Goal: Task Accomplishment & Management: Manage account settings

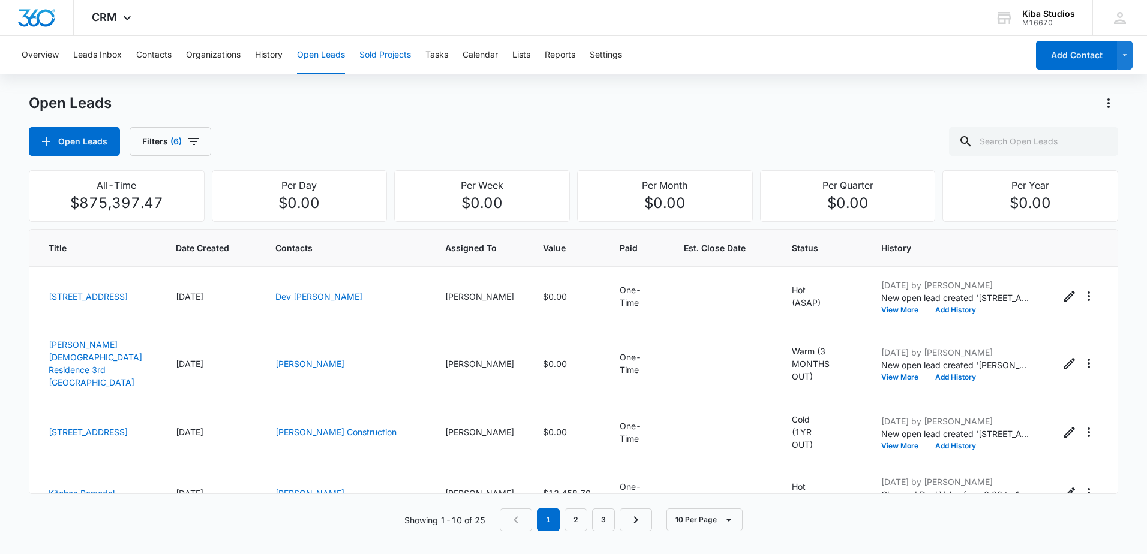
click at [381, 58] on button "Sold Projects" at bounding box center [385, 55] width 52 height 38
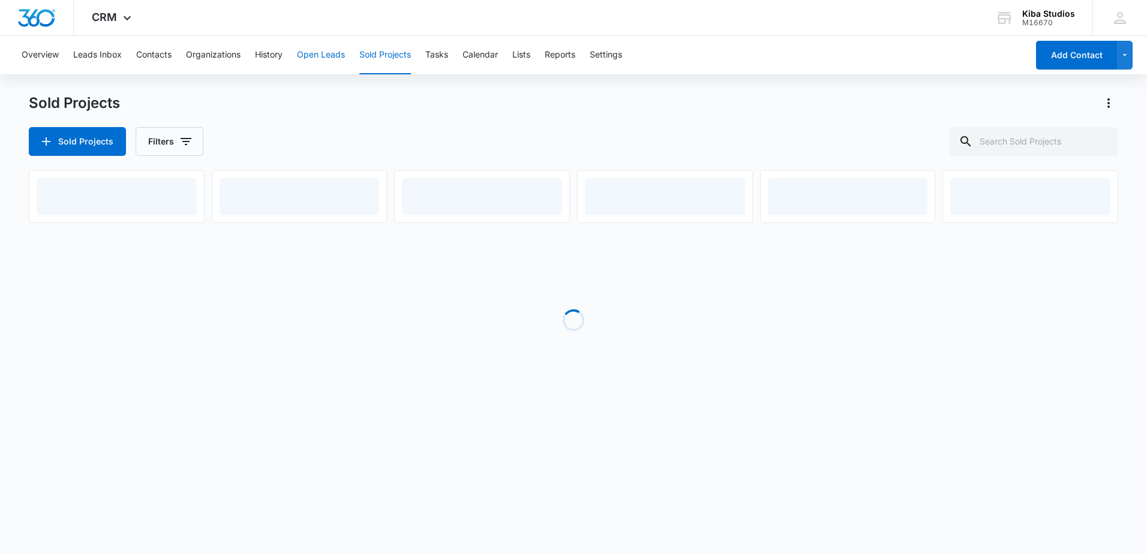
click at [341, 52] on button "Open Leads" at bounding box center [321, 55] width 48 height 38
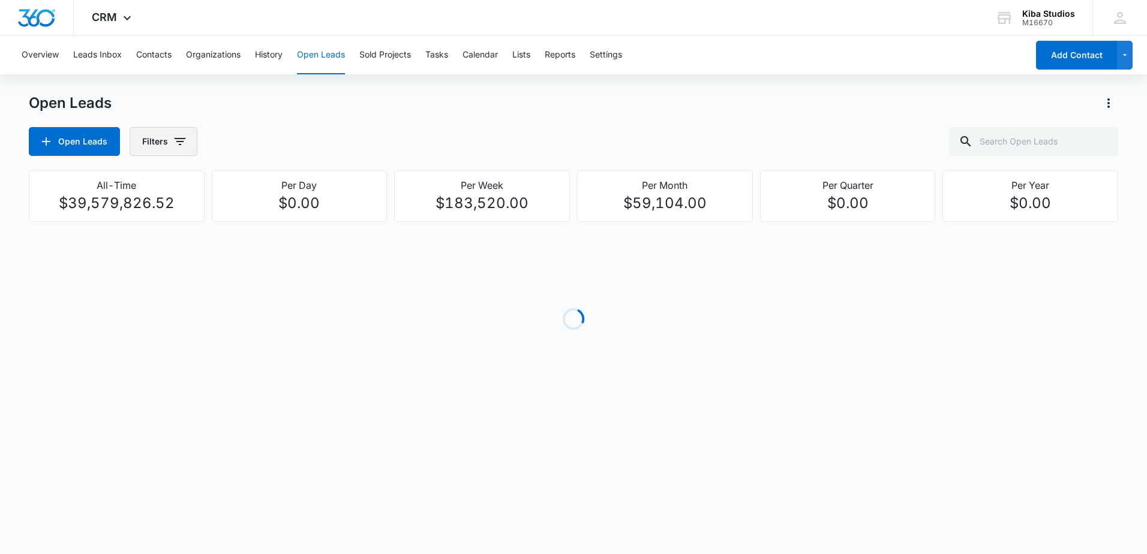
click at [189, 142] on button "Filters" at bounding box center [164, 141] width 68 height 29
click at [266, 220] on icon "Show Assigned To filters" at bounding box center [271, 216] width 14 height 14
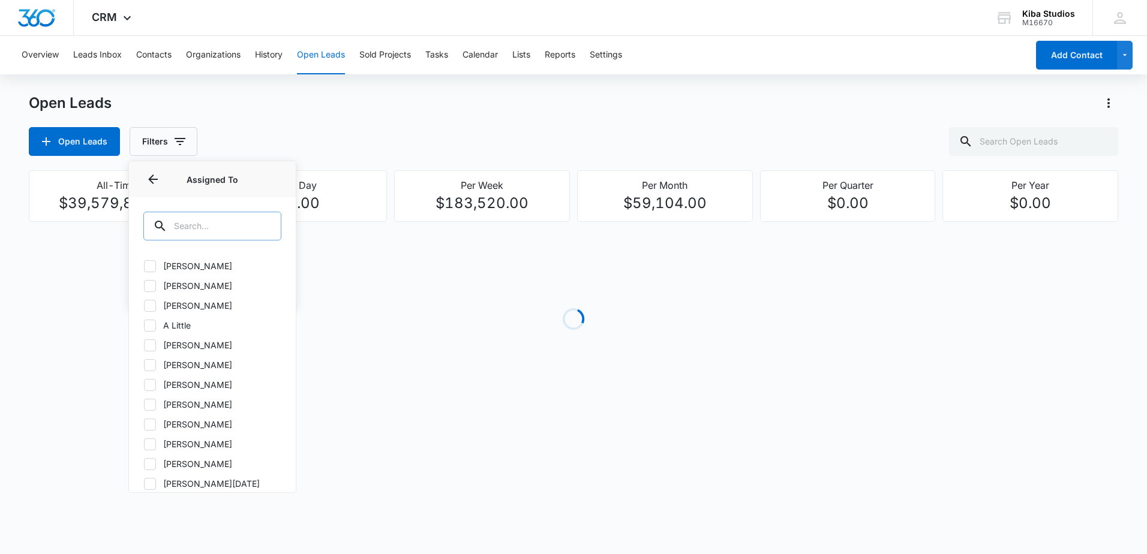
click at [221, 226] on input "text" at bounding box center [212, 226] width 138 height 29
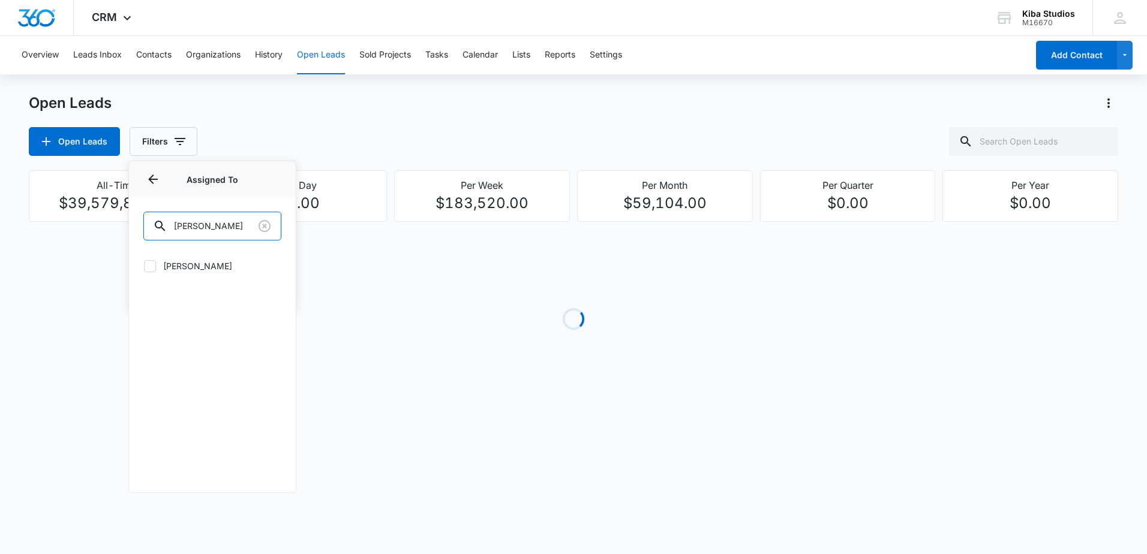
type input "[PERSON_NAME]"
click at [195, 263] on label "[PERSON_NAME]" at bounding box center [212, 266] width 138 height 13
click at [144, 266] on input "[PERSON_NAME]" at bounding box center [143, 266] width 1 height 1
checkbox input "true"
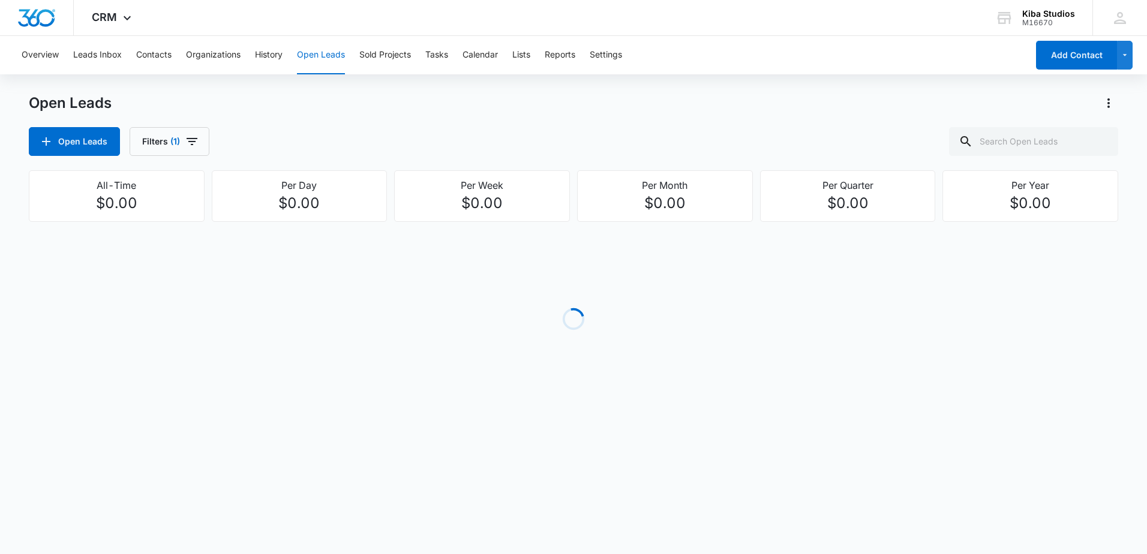
click at [309, 133] on div "Open Leads Filters (1)" at bounding box center [573, 141] width 1089 height 29
click at [196, 139] on icon "button" at bounding box center [192, 141] width 11 height 7
click at [273, 245] on icon "Show Open Lead Status filters" at bounding box center [271, 248] width 14 height 14
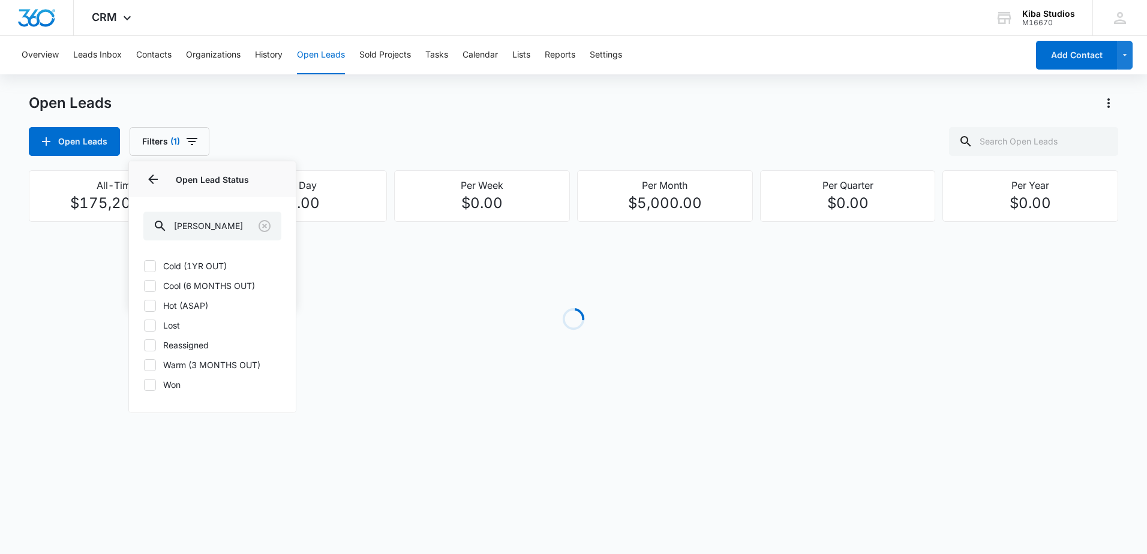
click at [167, 267] on label "Cold (1YR OUT)" at bounding box center [212, 266] width 138 height 13
click at [144, 266] on input "Cold (1YR OUT)" at bounding box center [143, 266] width 1 height 1
checkbox input "true"
click at [149, 288] on icon at bounding box center [149, 285] width 7 height 5
click at [144, 286] on input "Cool (6 MONTHS OUT)" at bounding box center [143, 285] width 1 height 1
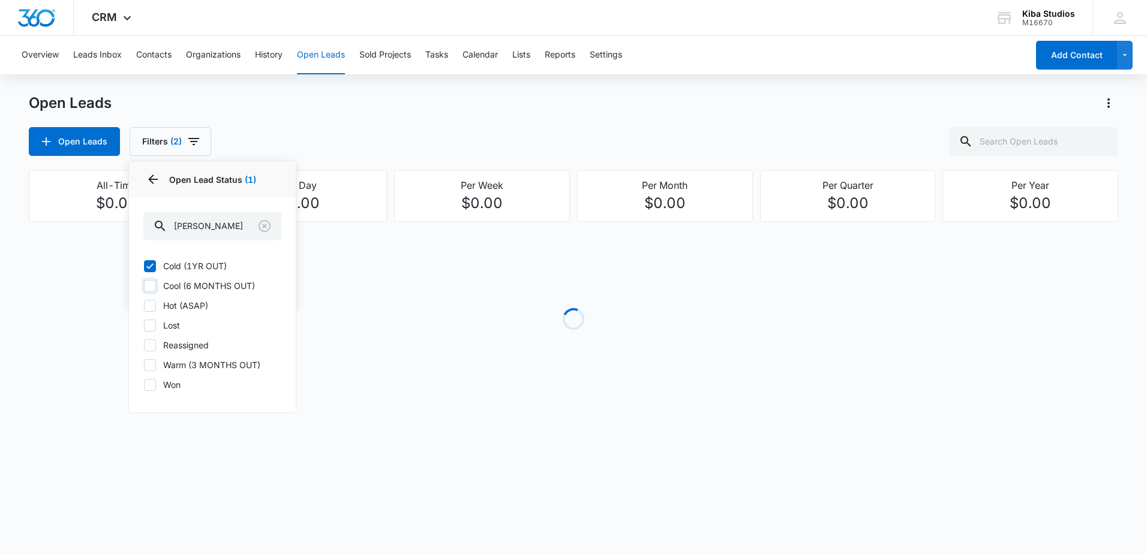
checkbox input "true"
click at [150, 309] on icon at bounding box center [150, 305] width 11 height 11
click at [144, 306] on input "Hot (ASAP)" at bounding box center [143, 305] width 1 height 1
checkbox input "true"
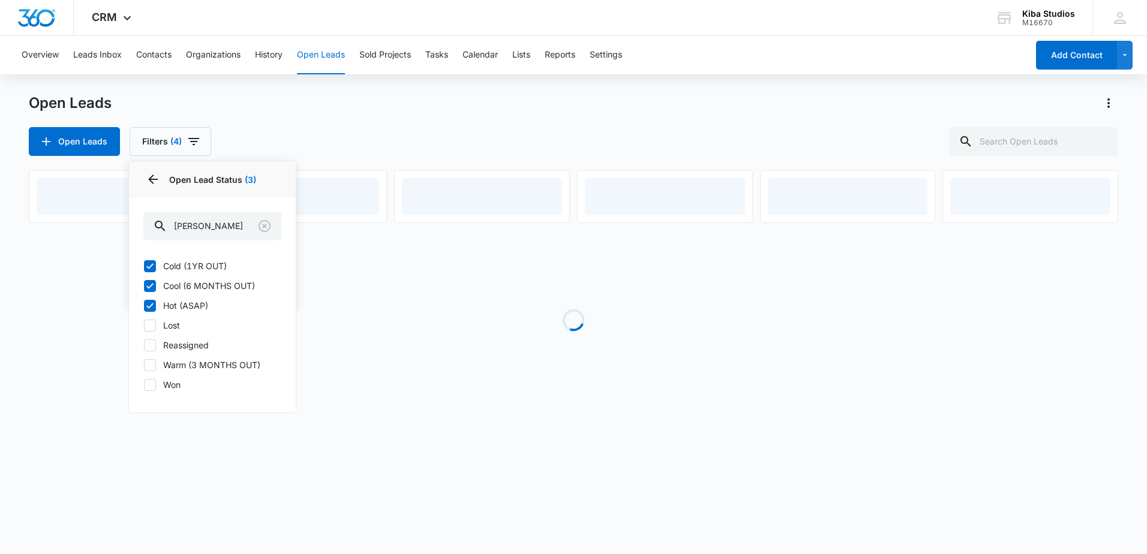
click at [156, 361] on label "Warm (3 MONTHS OUT)" at bounding box center [212, 365] width 138 height 13
click at [144, 365] on input "Warm (3 MONTHS OUT)" at bounding box center [143, 365] width 1 height 1
checkbox input "true"
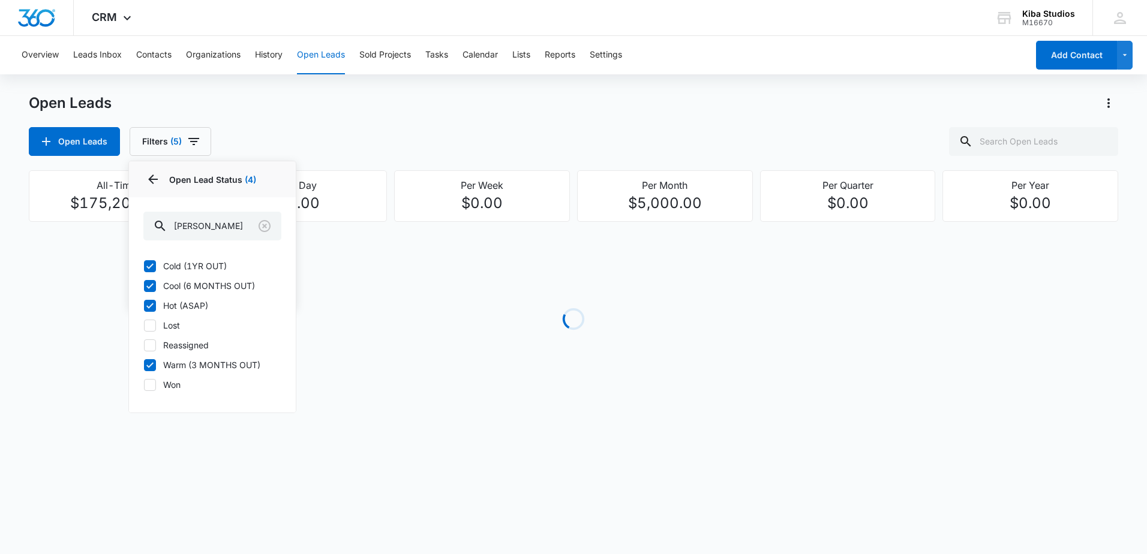
click at [436, 146] on div "Open Leads Filters (5) Assigned By Assigned To 1 Open Lead Status 4 Open Lead S…" at bounding box center [573, 141] width 1089 height 29
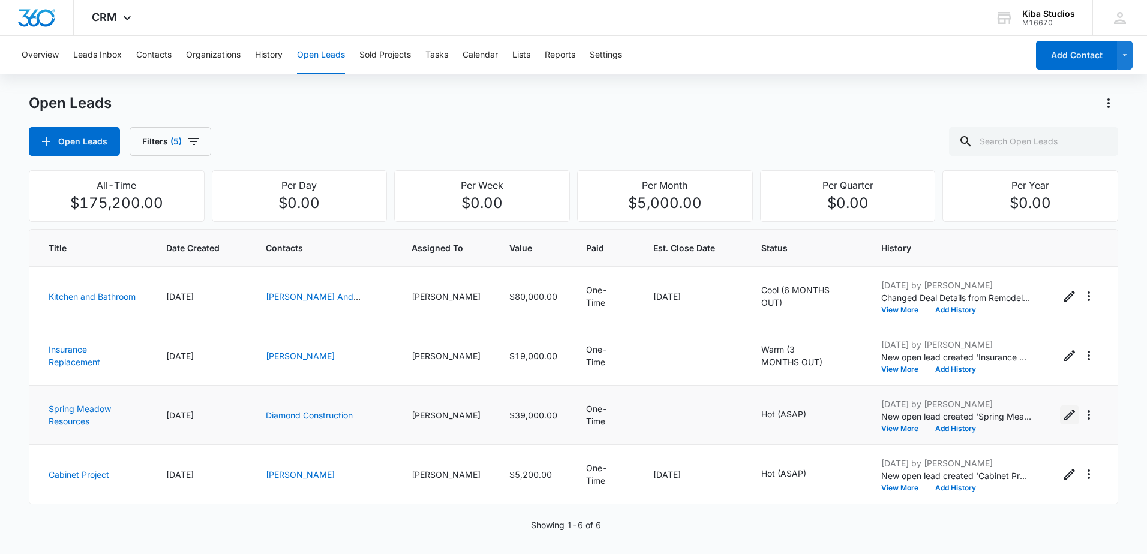
click at [1060, 413] on button "Edit Open Lead" at bounding box center [1069, 414] width 19 height 19
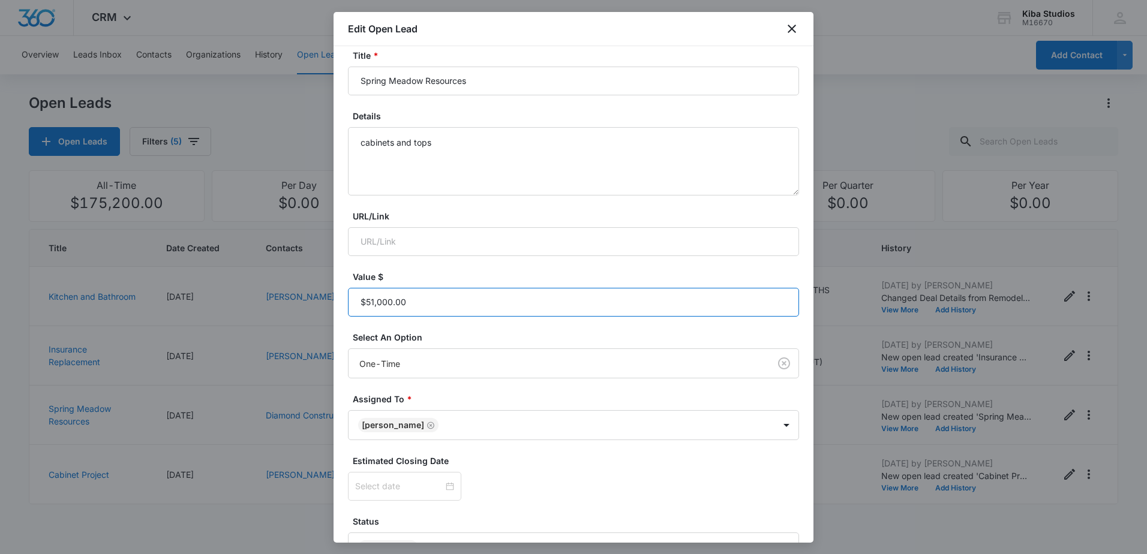
scroll to position [151, 0]
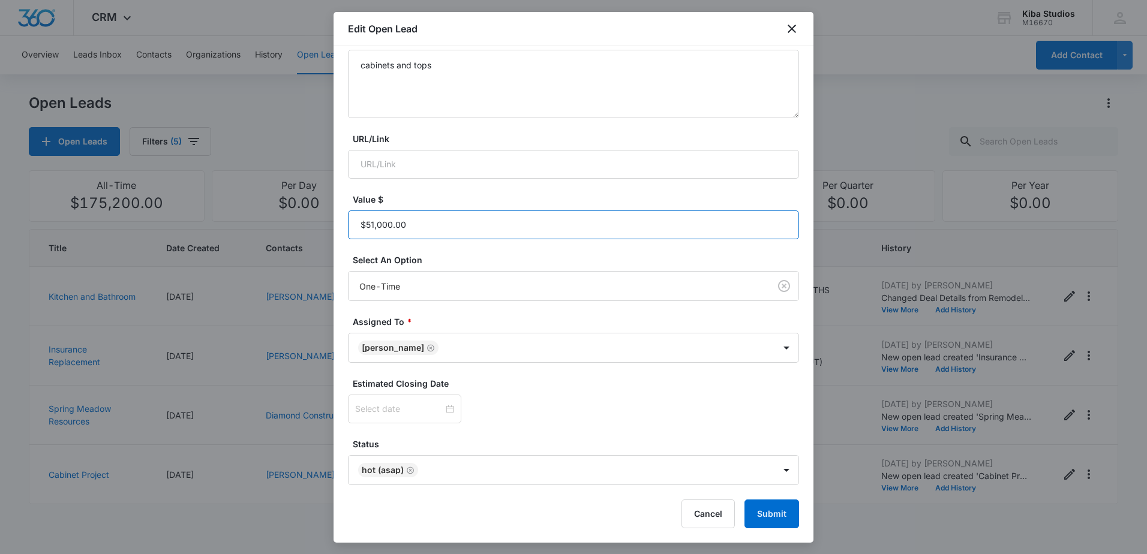
type input "$51,000.00"
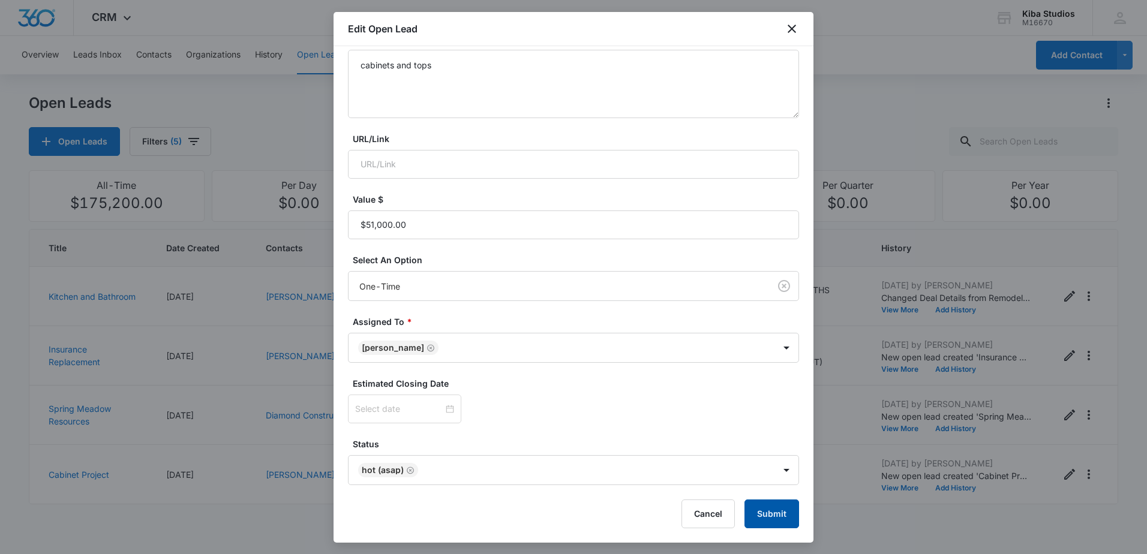
click at [767, 512] on button "Submit" at bounding box center [771, 514] width 55 height 29
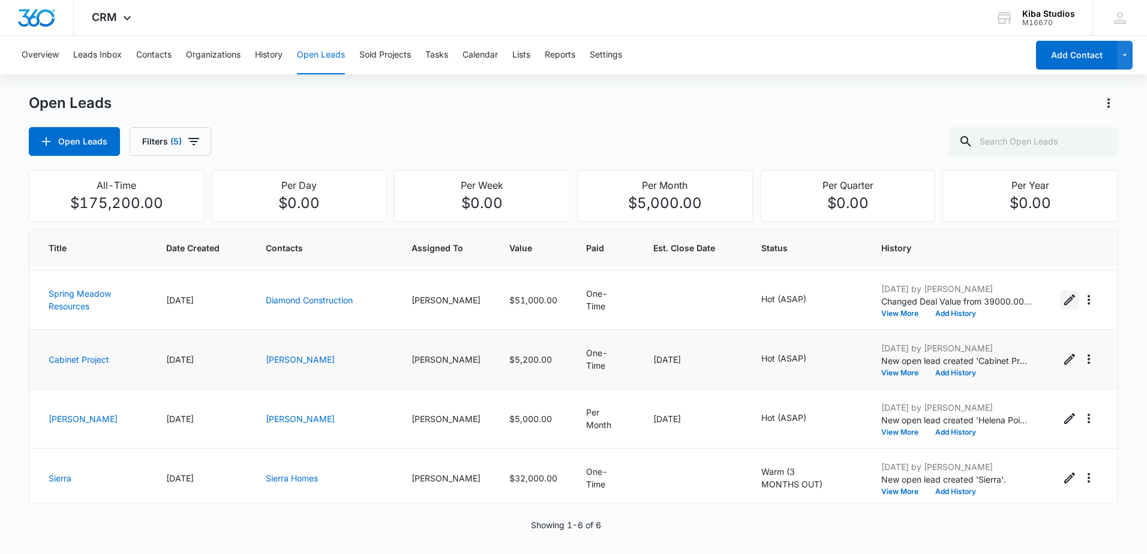
scroll to position [119, 0]
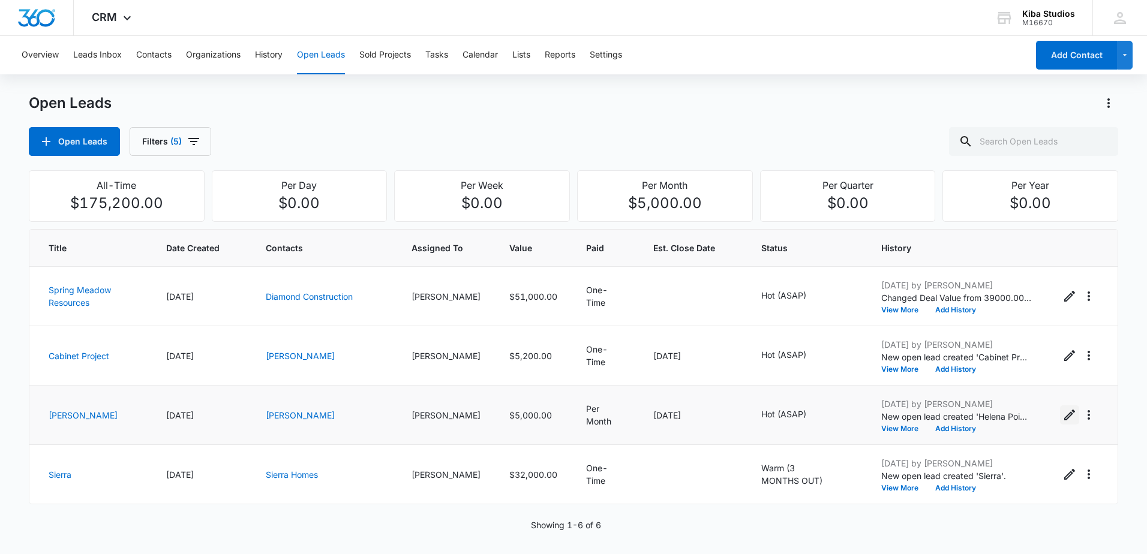
click at [1064, 417] on icon "Edit Open Lead" at bounding box center [1069, 415] width 11 height 11
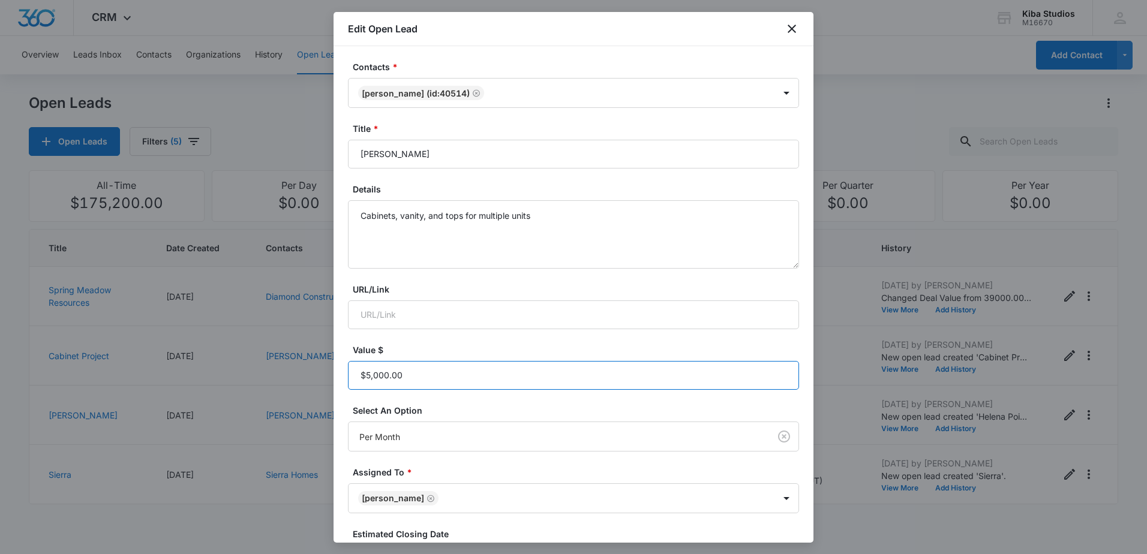
click at [428, 377] on input "Value $" at bounding box center [573, 375] width 451 height 29
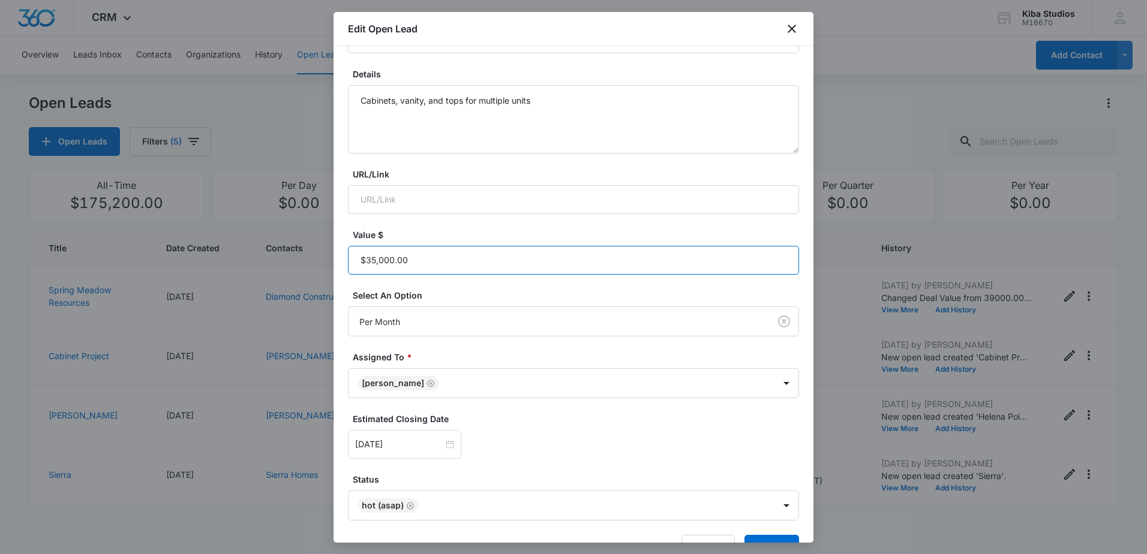
scroll to position [120, 0]
type input "$35,000.00"
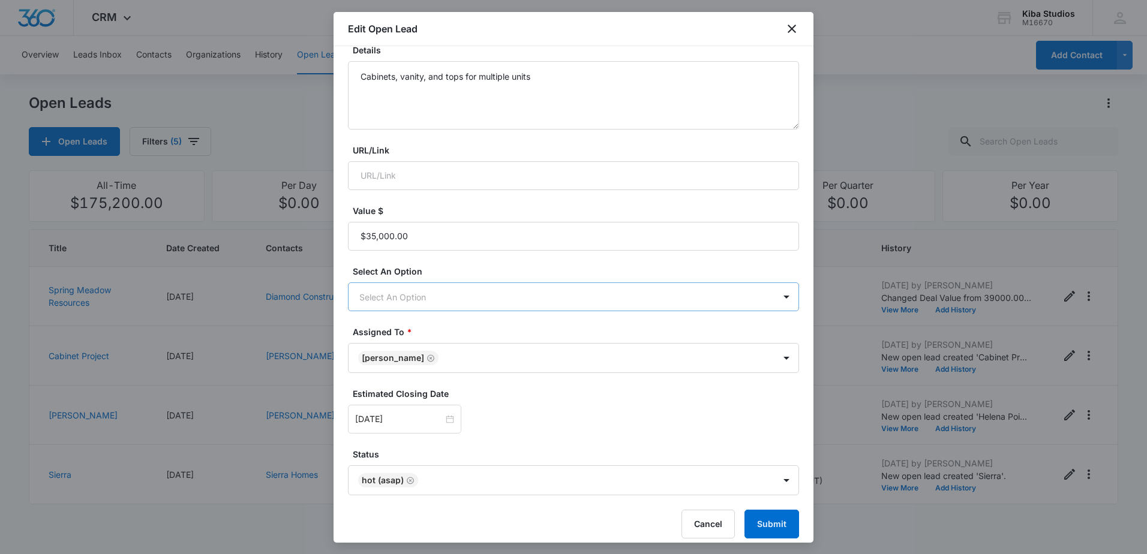
scroll to position [149, 0]
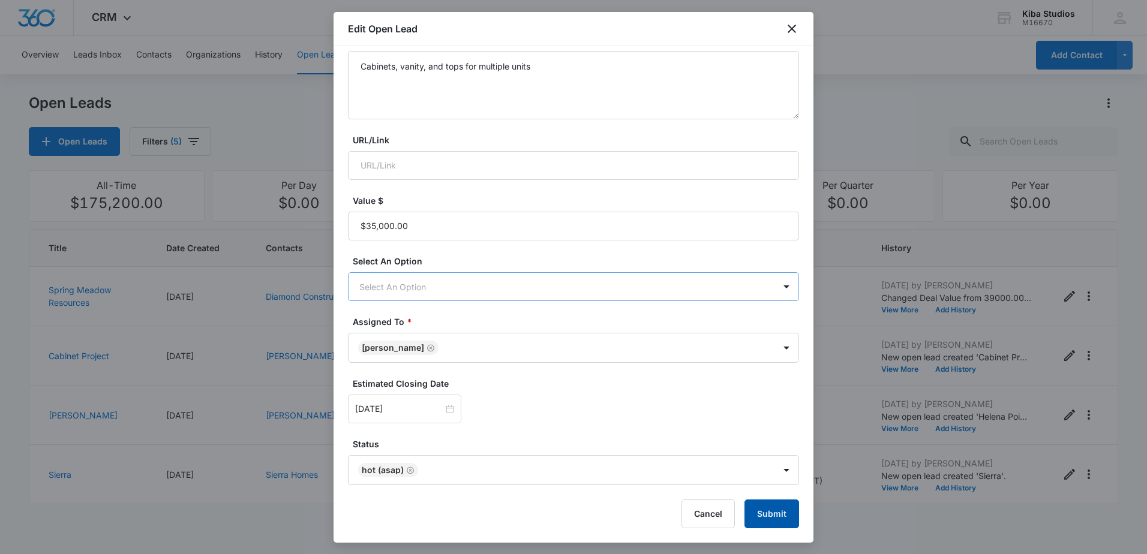
click at [755, 510] on button "Submit" at bounding box center [771, 514] width 55 height 29
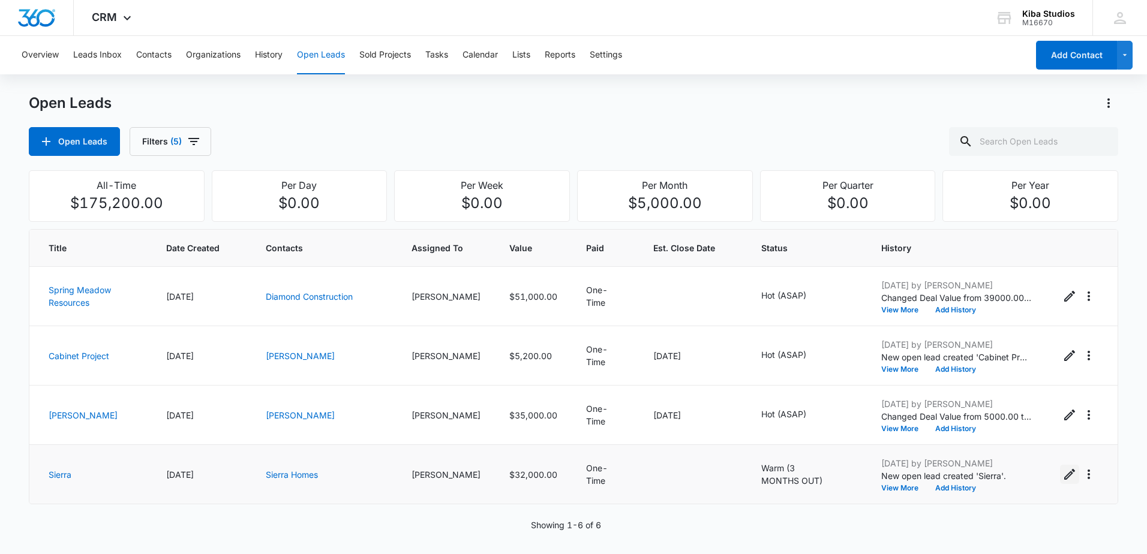
click at [1067, 474] on icon "Edit Open Lead" at bounding box center [1069, 474] width 14 height 14
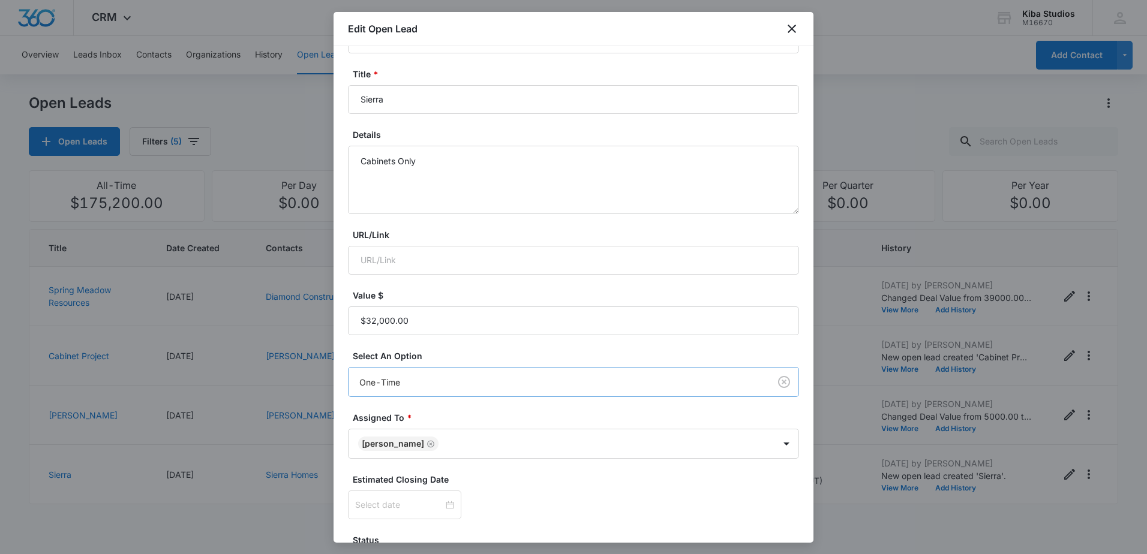
scroll to position [151, 0]
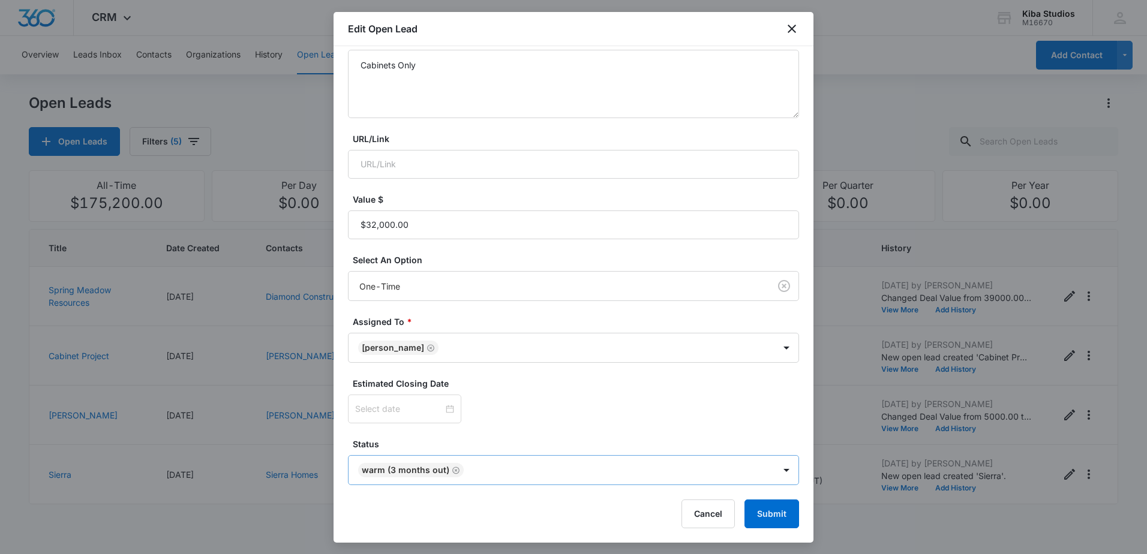
click at [456, 474] on icon "Remove Warm (3 MONTHS OUT)" at bounding box center [456, 470] width 8 height 9
click at [780, 475] on body "CRM Apps Reputation Websites Forms CRM Email Social Scheduling Content Ads Inte…" at bounding box center [573, 277] width 1147 height 554
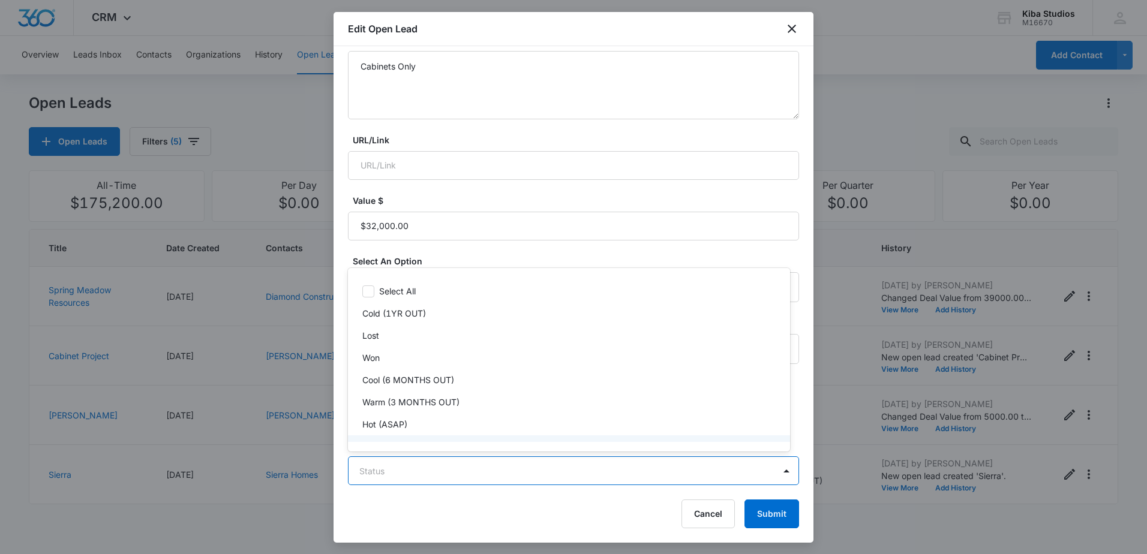
scroll to position [18, 0]
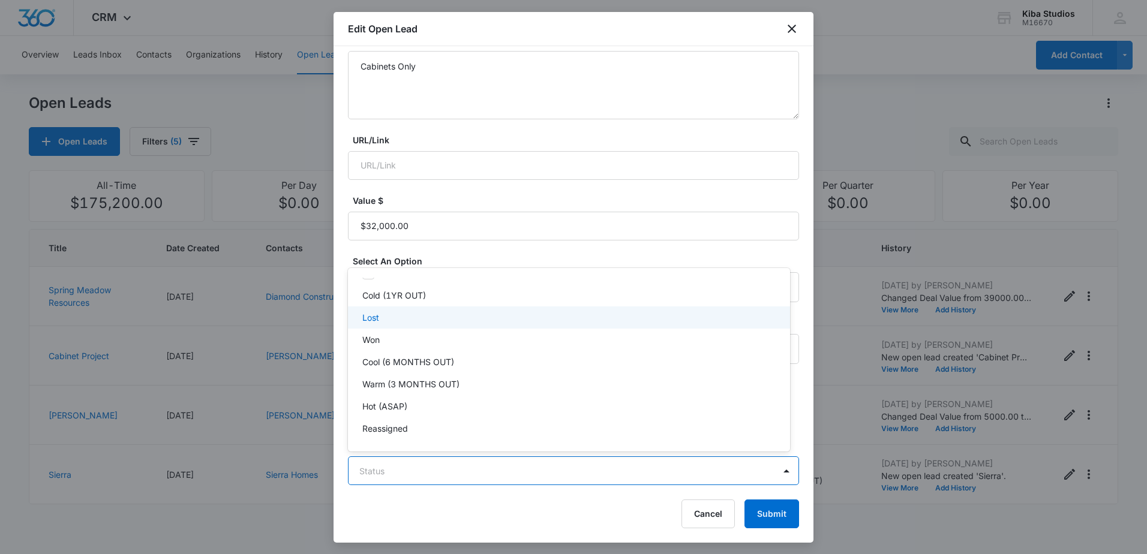
click at [449, 321] on div "Lost" at bounding box center [567, 317] width 411 height 13
click at [474, 501] on div at bounding box center [573, 277] width 1147 height 554
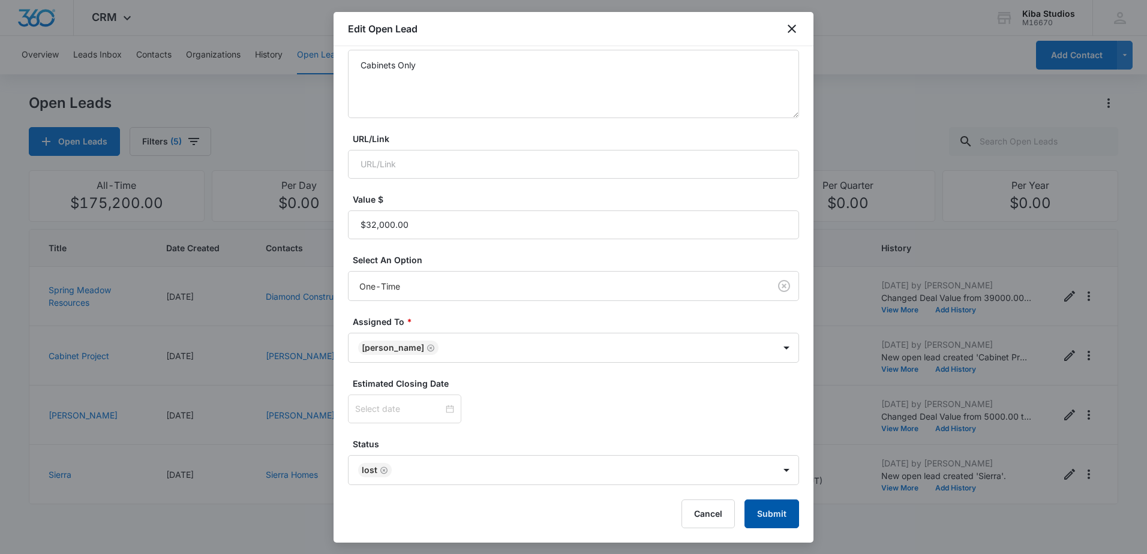
click at [765, 522] on button "Submit" at bounding box center [771, 514] width 55 height 29
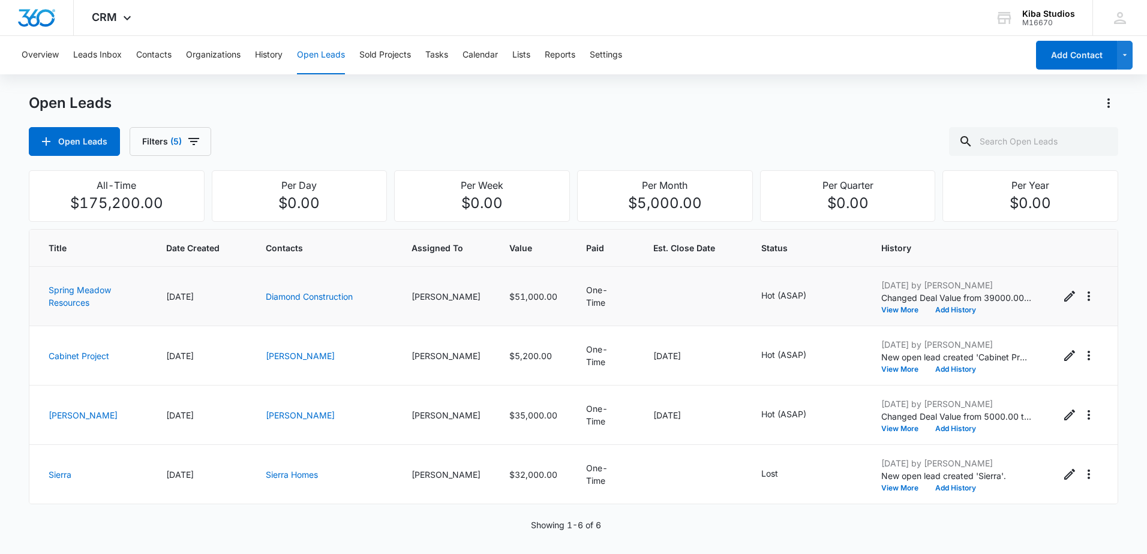
scroll to position [59, 0]
click at [1064, 417] on icon "Edit Open Lead" at bounding box center [1069, 415] width 11 height 11
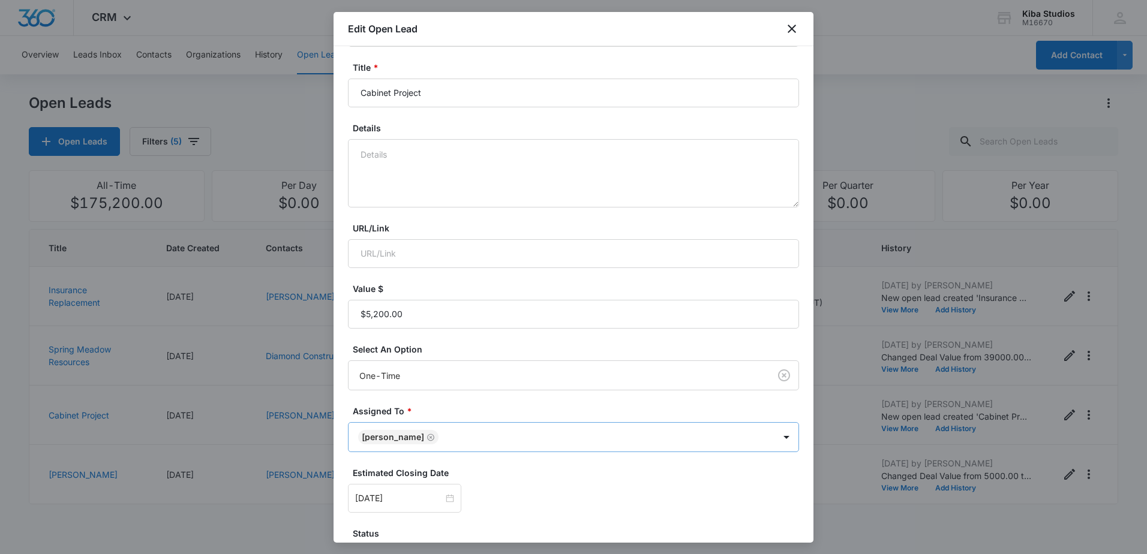
scroll to position [151, 0]
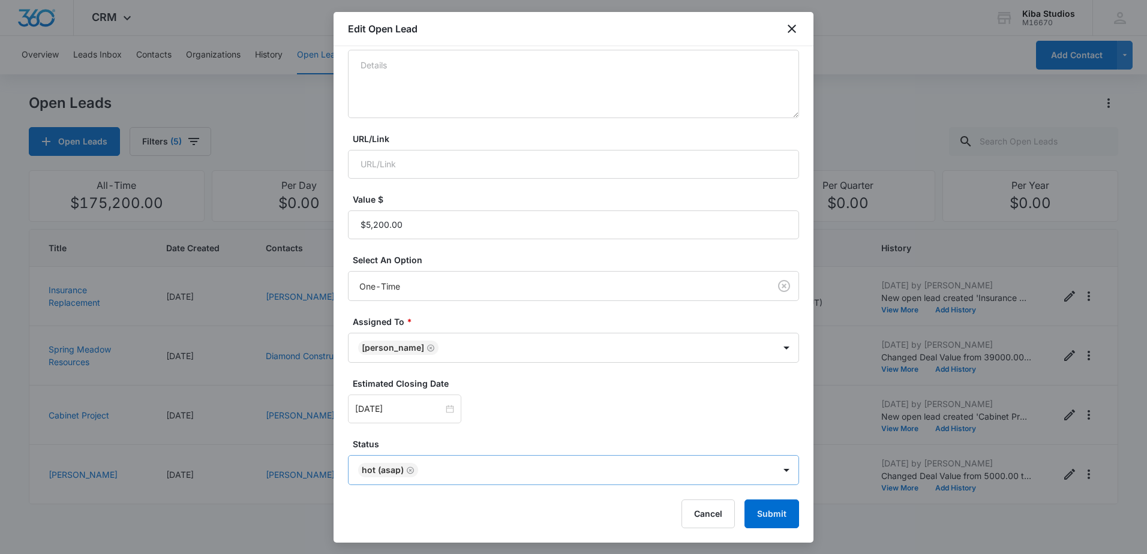
click at [413, 468] on icon "Remove Hot (ASAP)" at bounding box center [410, 470] width 8 height 9
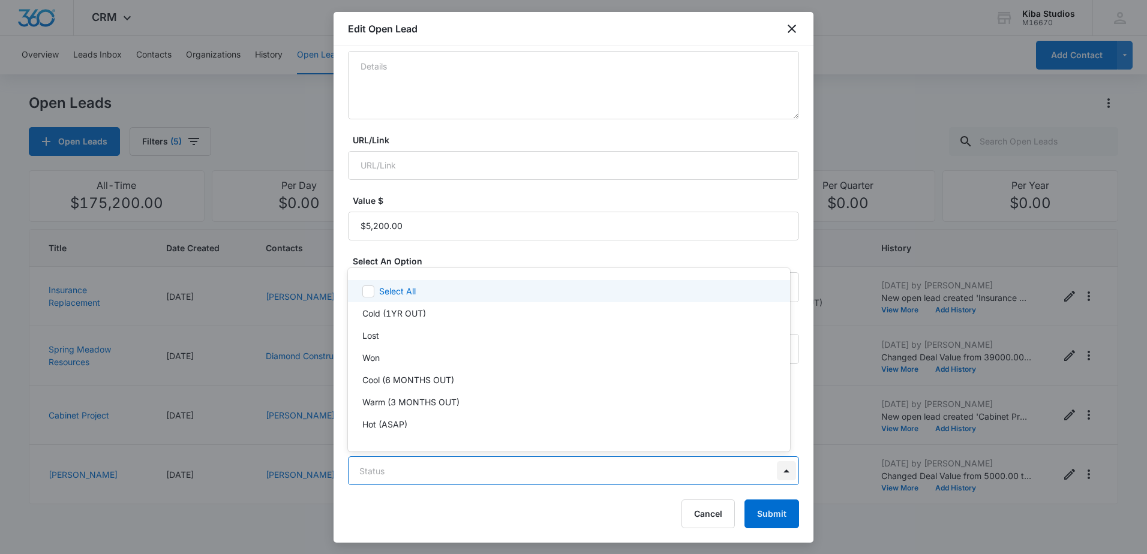
click at [778, 474] on body "CRM Apps Reputation Websites Forms CRM Email Social Scheduling Content Ads Inte…" at bounding box center [573, 277] width 1147 height 554
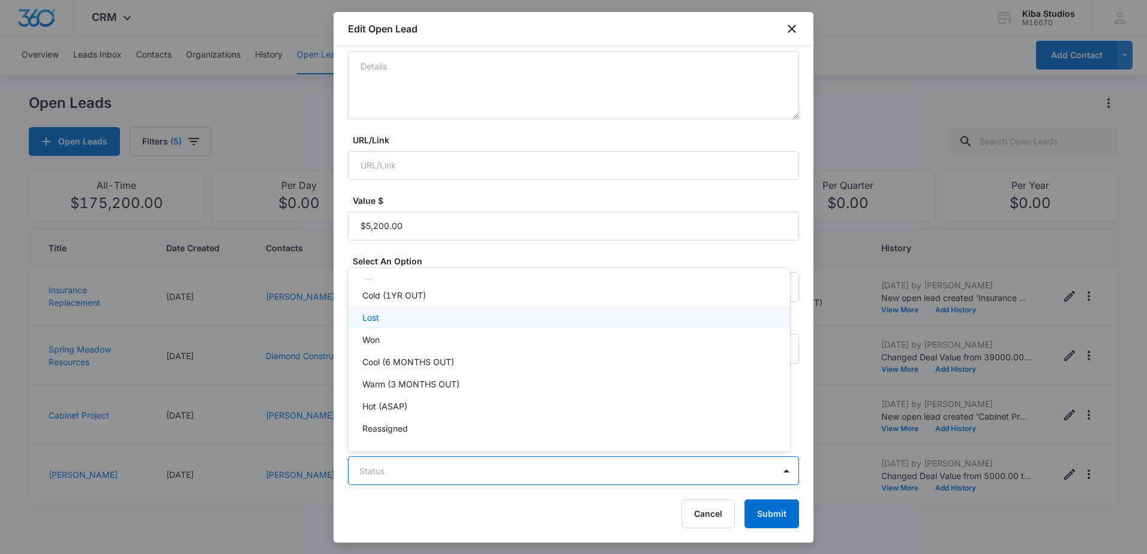
click at [451, 320] on div "Lost" at bounding box center [567, 317] width 411 height 13
click at [525, 496] on div at bounding box center [573, 277] width 1147 height 554
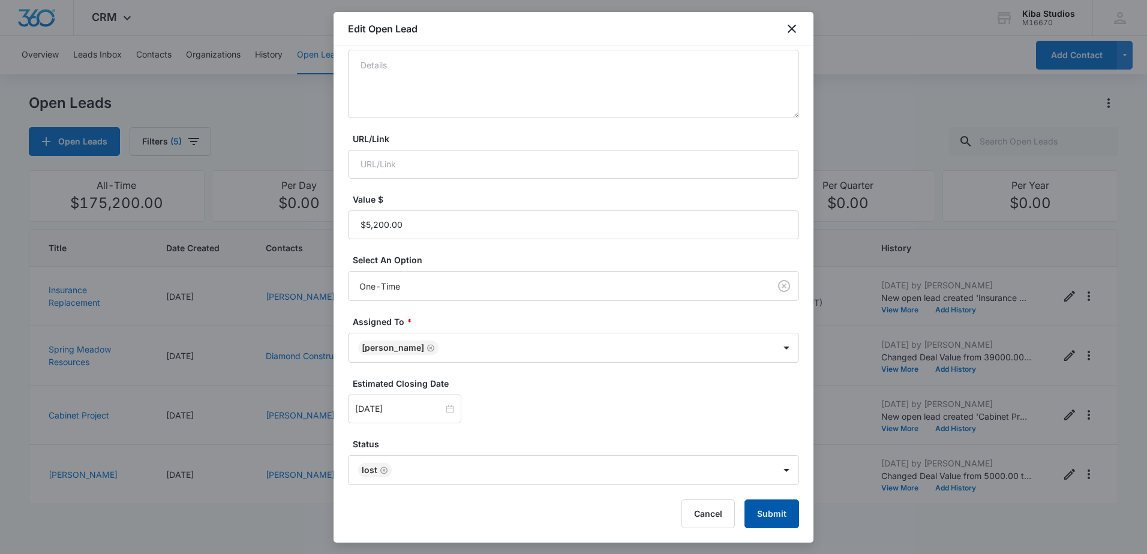
click at [771, 518] on button "Submit" at bounding box center [771, 514] width 55 height 29
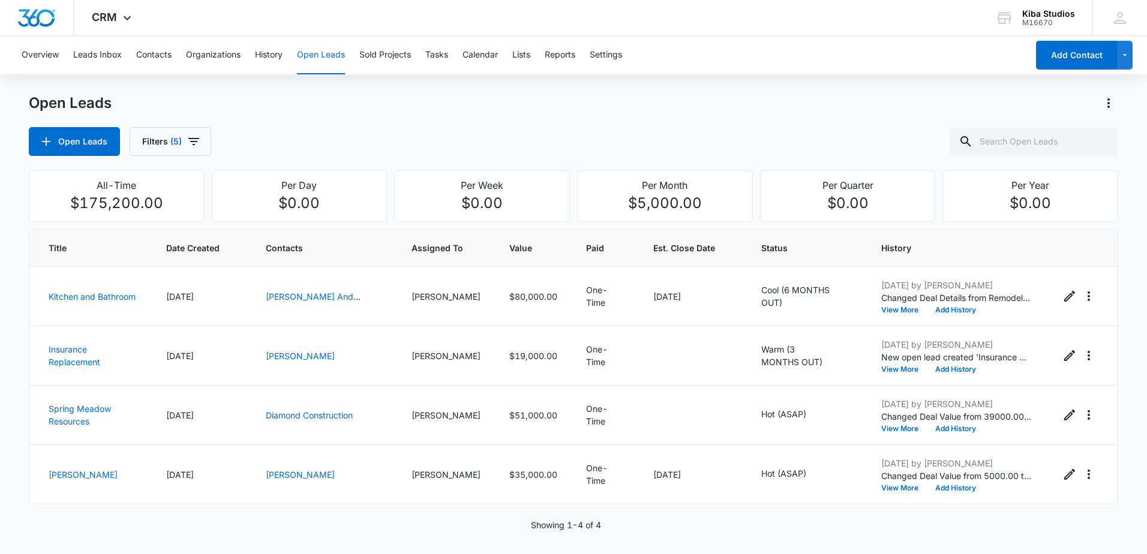
scroll to position [0, 0]
